Goal: Information Seeking & Learning: Learn about a topic

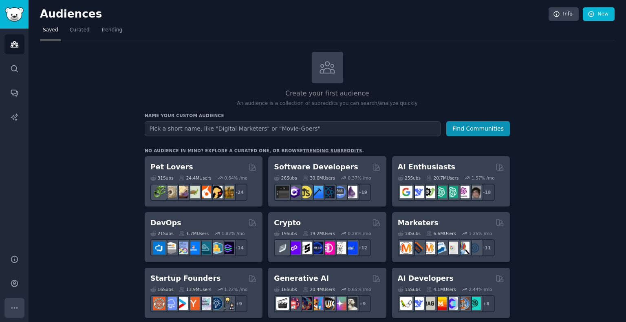
click at [16, 298] on button "More" at bounding box center [14, 308] width 20 height 20
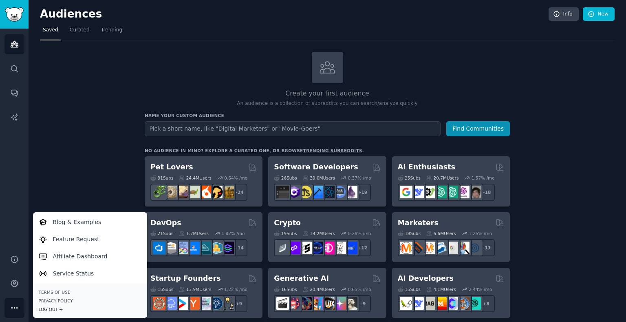
click at [53, 309] on div "Log Out →" at bounding box center [90, 309] width 103 height 6
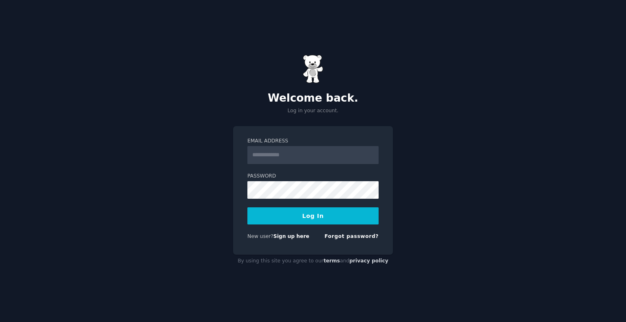
click at [268, 150] on input "Email Address" at bounding box center [312, 155] width 131 height 18
type input "**********"
click at [356, 211] on button "Log In" at bounding box center [312, 215] width 131 height 17
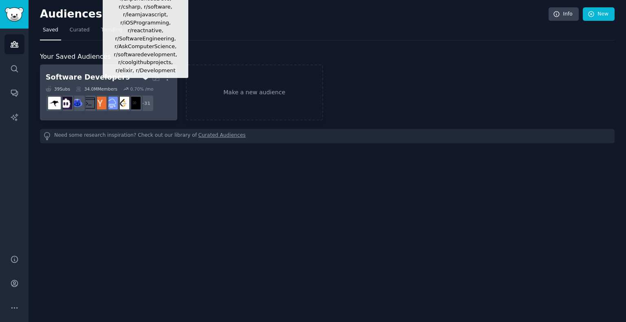
click at [144, 111] on div "+ 31" at bounding box center [145, 103] width 17 height 17
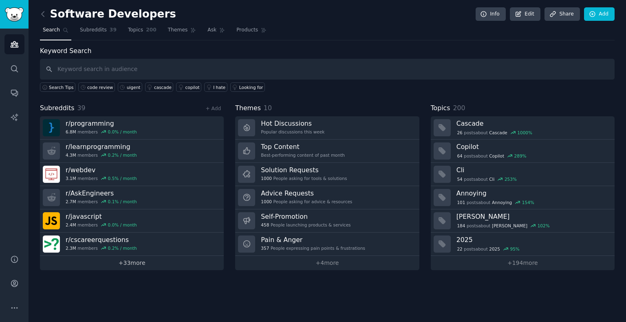
click at [114, 258] on link "+ 33 more" at bounding box center [132, 263] width 184 height 14
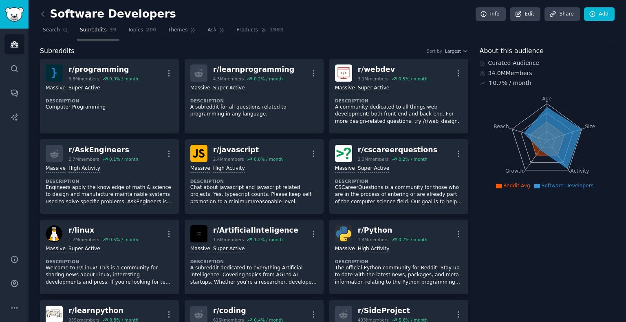
click at [605, 11] on link "Add" at bounding box center [599, 14] width 31 height 14
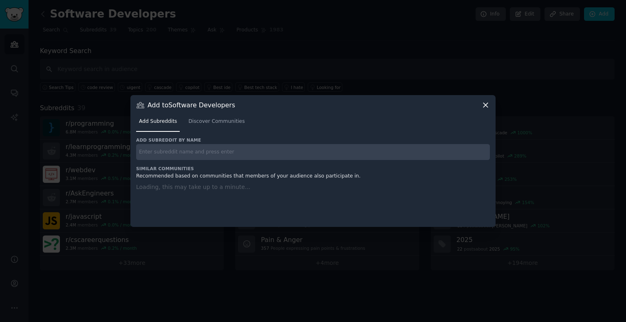
click at [267, 155] on input "text" at bounding box center [313, 152] width 354 height 16
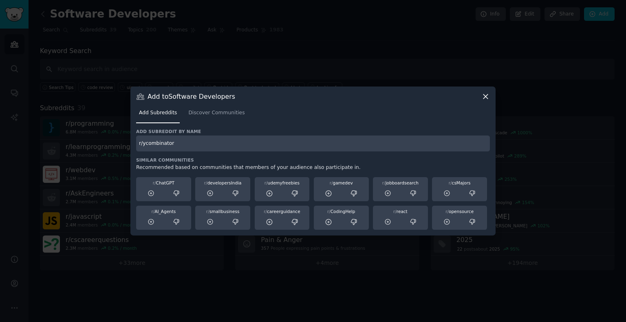
type input "r/ycombinator"
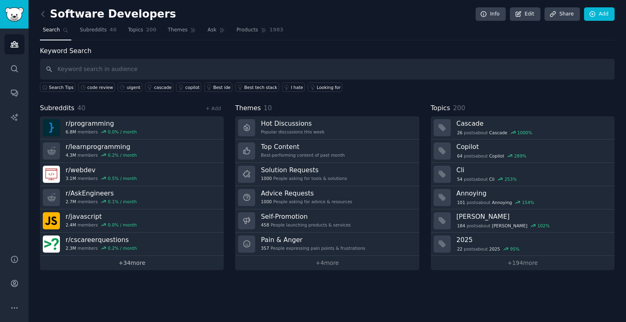
click at [151, 263] on link "+ 34 more" at bounding box center [132, 263] width 184 height 14
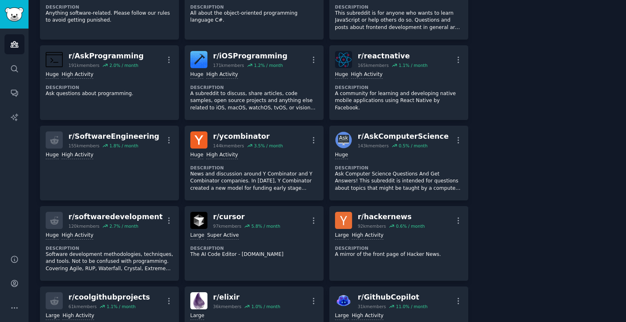
scroll to position [689, 0]
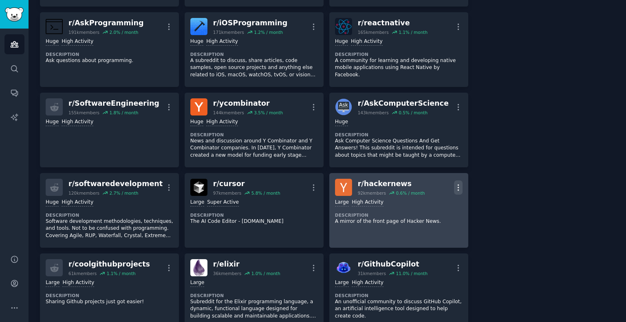
click at [454, 186] on icon "button" at bounding box center [458, 187] width 9 height 9
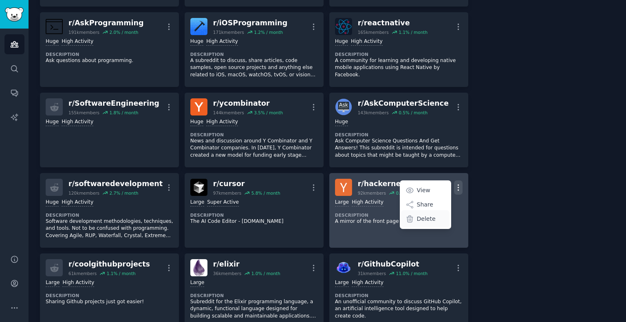
click at [439, 216] on div "Delete" at bounding box center [425, 218] width 49 height 17
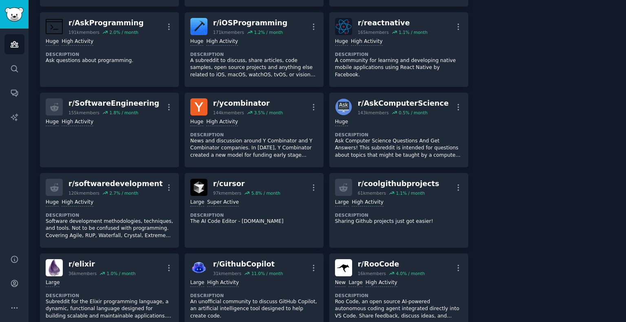
scroll to position [0, 0]
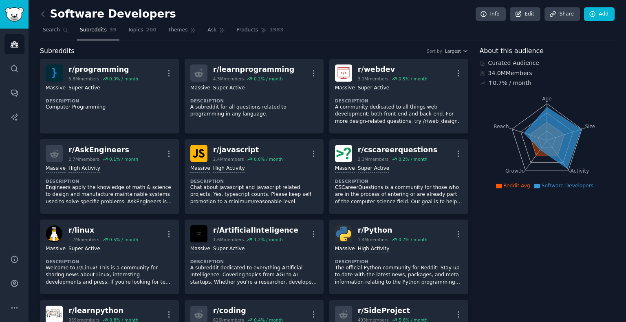
click at [56, 35] on link "Search" at bounding box center [55, 32] width 31 height 17
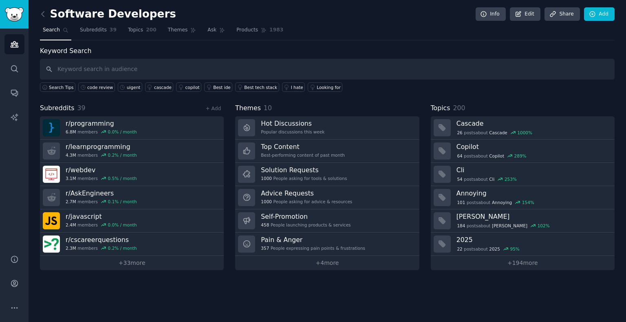
click at [240, 66] on input "text" at bounding box center [327, 69] width 575 height 21
click at [238, 66] on input "text" at bounding box center [327, 69] width 575 height 21
type input "code review"
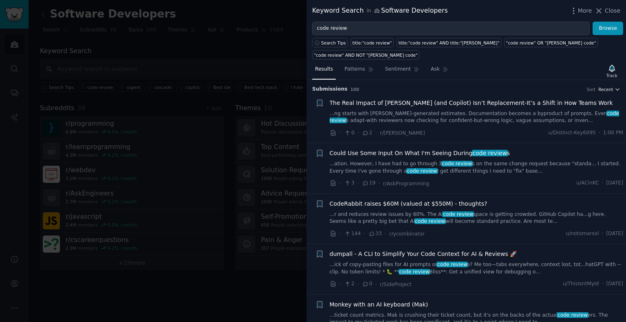
click at [605, 91] on span "Recent" at bounding box center [605, 89] width 15 height 6
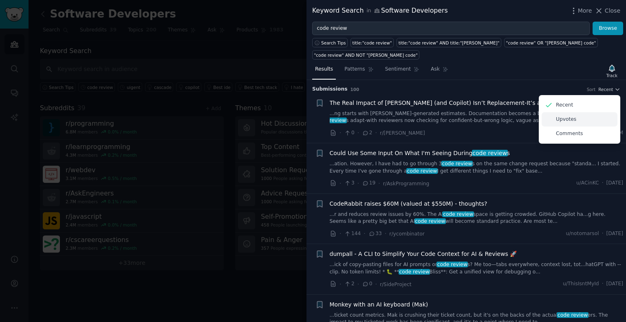
click at [590, 114] on div "Upvotes" at bounding box center [580, 119] width 76 height 14
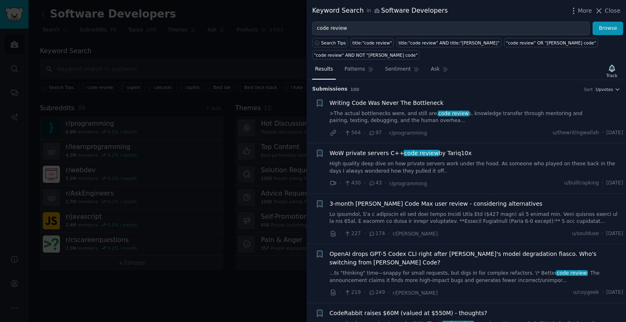
click at [442, 105] on span "Writing Code Was Never The Bottleneck" at bounding box center [387, 103] width 114 height 9
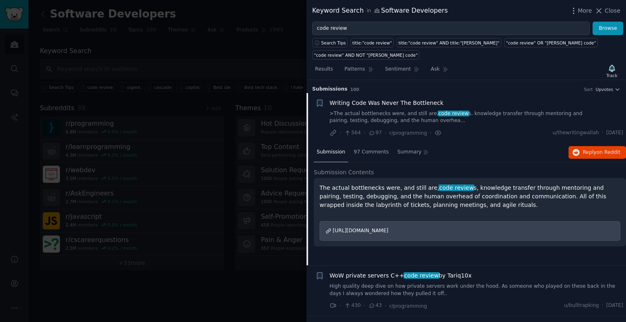
scroll to position [13, 0]
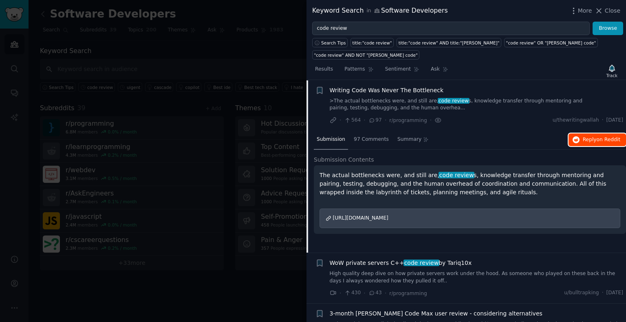
click at [574, 144] on button "Reply on Reddit" at bounding box center [597, 139] width 57 height 13
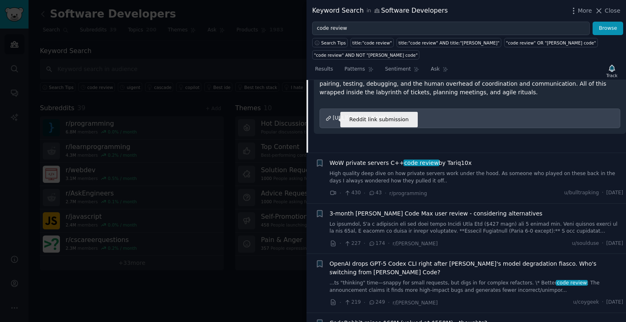
scroll to position [152, 0]
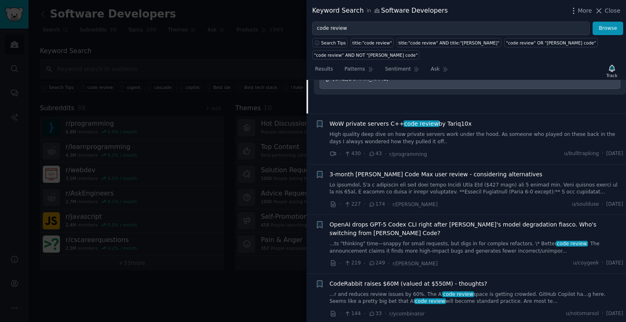
click at [590, 196] on div "3-month Claude Code Max user review - considering alternatives · 227 · 174 · r/…" at bounding box center [477, 189] width 294 height 39
click at [575, 189] on link at bounding box center [477, 188] width 294 height 14
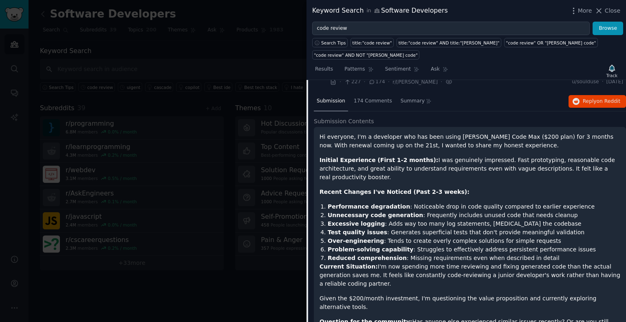
scroll to position [113, 0]
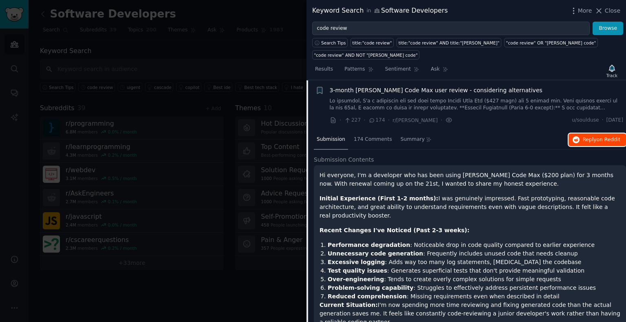
click at [588, 137] on span "Reply on Reddit" at bounding box center [602, 139] width 38 height 7
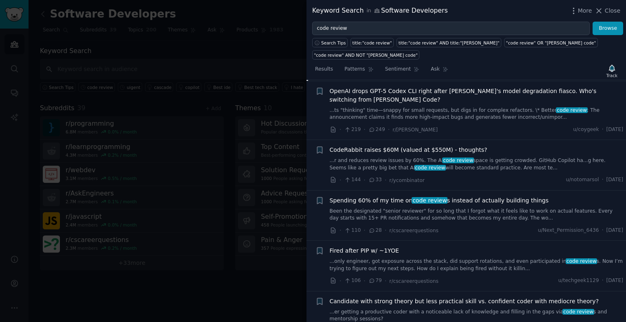
scroll to position [465, 0]
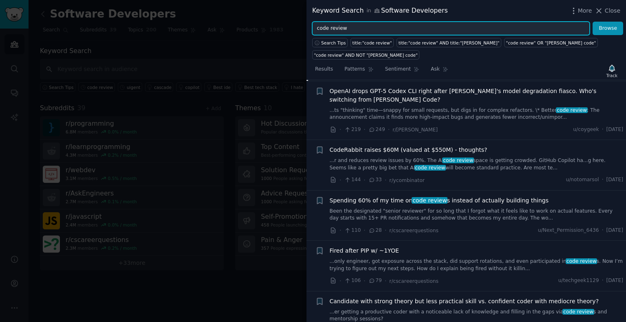
click at [362, 27] on input "code review" at bounding box center [451, 29] width 278 height 14
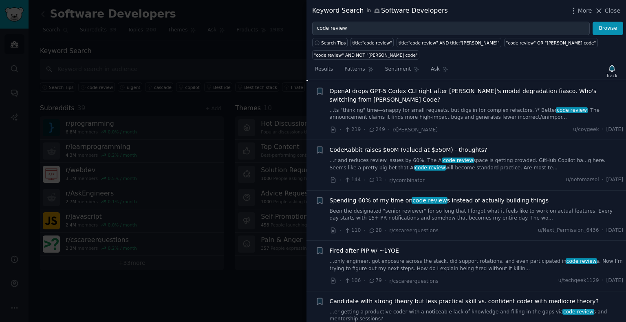
click at [465, 222] on link "Been the designated "senior reviewer" for so long that I forgot what it feels l…" at bounding box center [477, 215] width 294 height 14
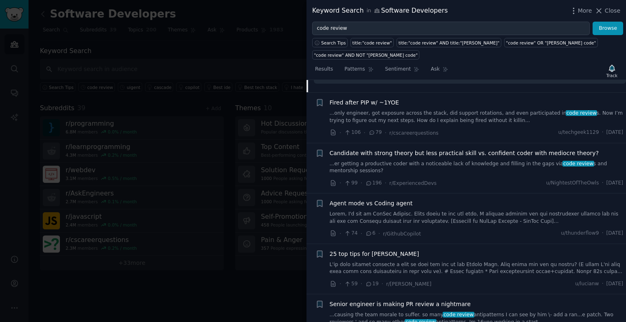
scroll to position [272, 0]
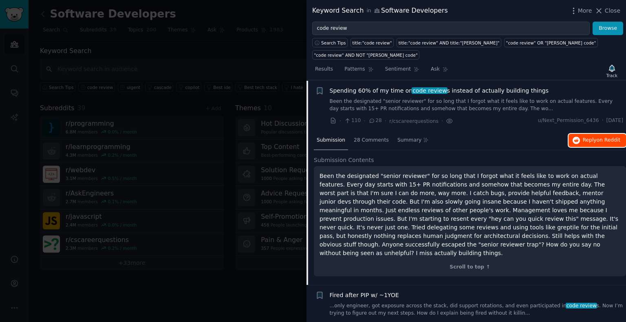
click at [583, 137] on span "Reply on Reddit" at bounding box center [602, 140] width 38 height 7
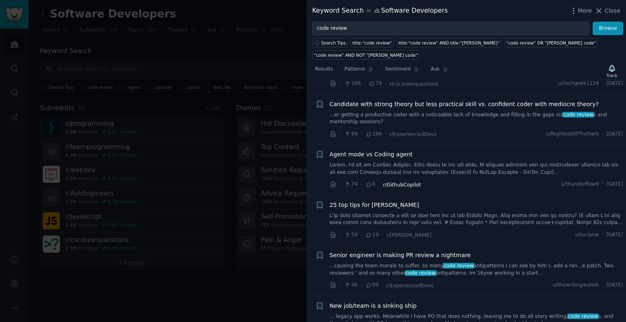
scroll to position [514, 0]
click at [522, 175] on link at bounding box center [477, 168] width 294 height 14
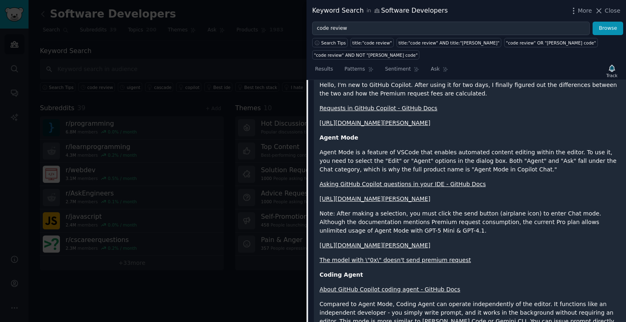
scroll to position [432, 0]
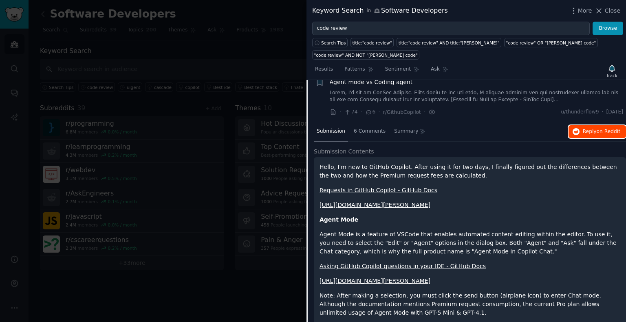
click at [580, 133] on button "Reply on Reddit" at bounding box center [597, 131] width 57 height 13
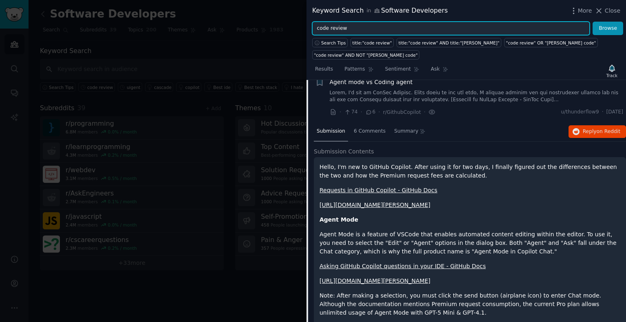
click at [372, 29] on input "code review" at bounding box center [451, 29] width 278 height 14
type input "coderabbit"
click at [593, 22] on button "Browse" at bounding box center [608, 29] width 31 height 14
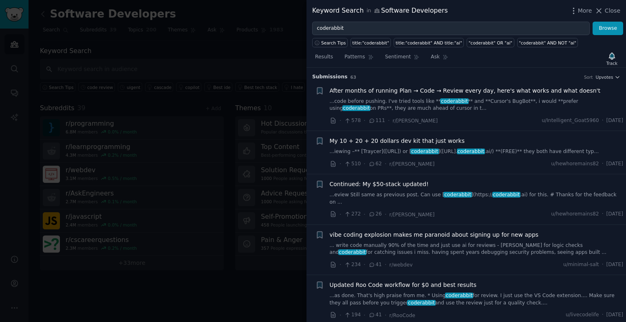
click at [522, 95] on span "After months of running Plan → Code → Review every day, here's what works and w…" at bounding box center [465, 90] width 271 height 9
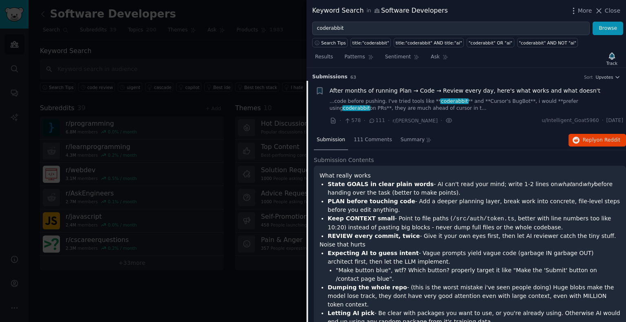
scroll to position [13, 0]
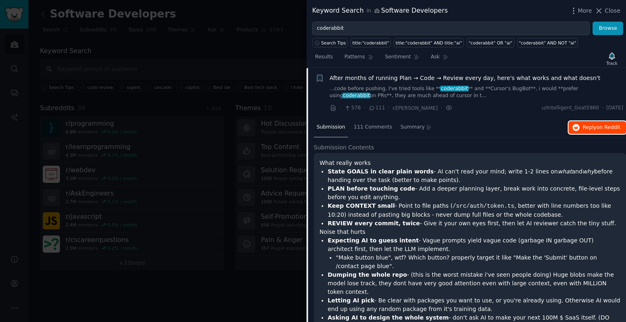
click at [587, 134] on button "Reply on Reddit" at bounding box center [597, 127] width 57 height 13
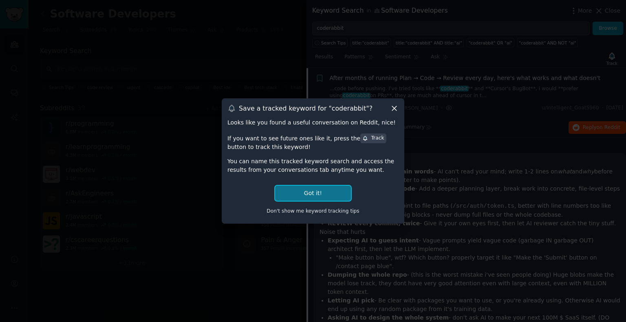
click at [329, 198] on button "Got it!" at bounding box center [313, 192] width 76 height 15
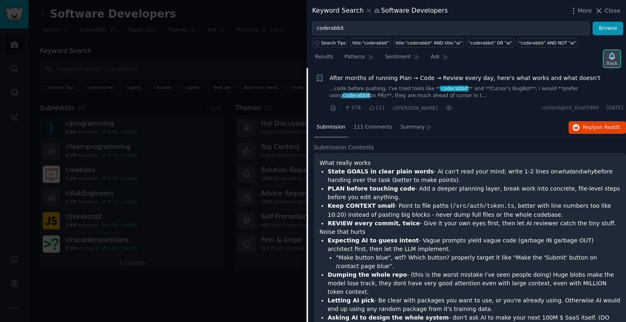
click at [614, 60] on icon "button" at bounding box center [612, 56] width 9 height 9
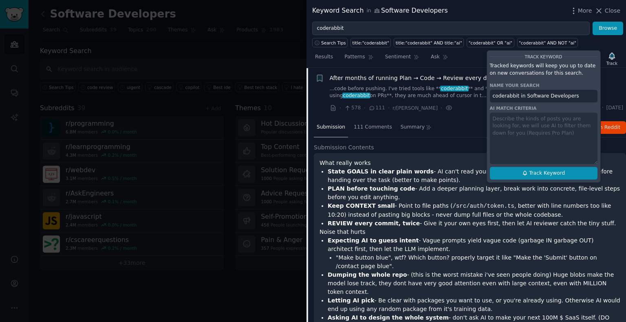
click at [555, 177] on span "Track Keyword" at bounding box center [547, 173] width 36 height 7
type input "coderabbit in Software Developers"
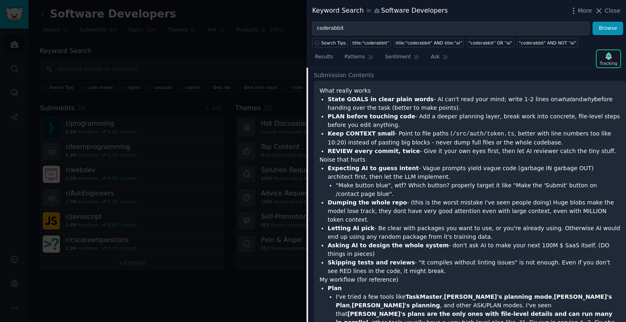
scroll to position [0, 0]
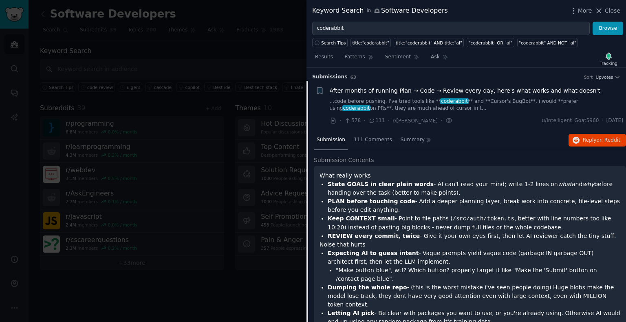
click at [563, 95] on span "After months of running Plan → Code → Review every day, here's what works and w…" at bounding box center [465, 90] width 271 height 9
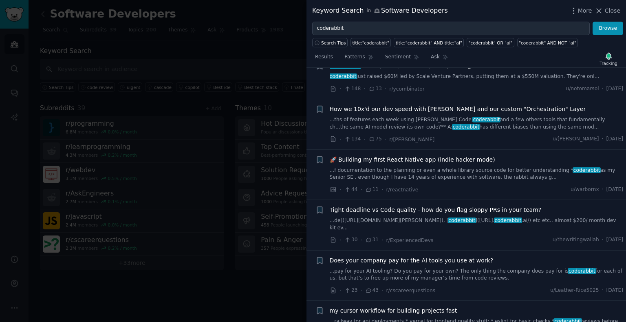
scroll to position [419, 0]
